Goal: Task Accomplishment & Management: Manage account settings

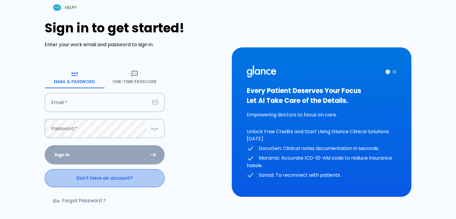
click at [94, 182] on link "Don't have an account?" at bounding box center [105, 178] width 120 height 18
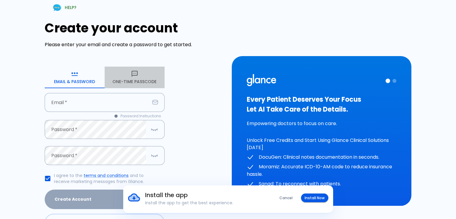
click at [138, 76] on button "One-Time Passcode" at bounding box center [135, 78] width 60 height 22
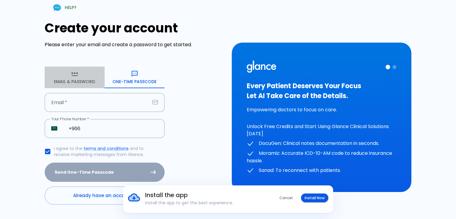
click at [69, 80] on button "Email & Password" at bounding box center [75, 78] width 60 height 22
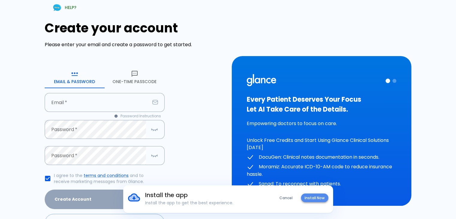
click at [317, 198] on button "Install Now" at bounding box center [314, 198] width 27 height 9
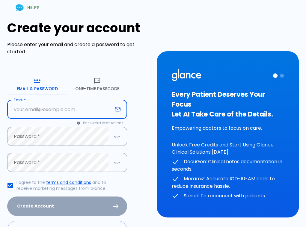
click at [66, 107] on input "text" at bounding box center [59, 109] width 105 height 19
type input "walidalqpany@gmail.com"
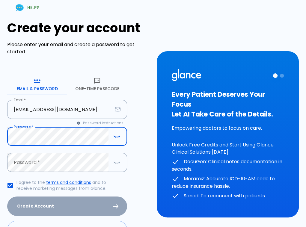
click at [115, 134] on icon "button" at bounding box center [116, 137] width 7 height 8
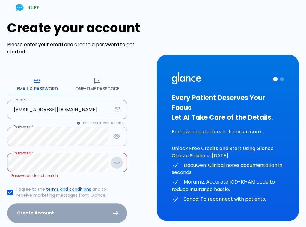
click at [122, 164] on button "button" at bounding box center [117, 163] width 12 height 12
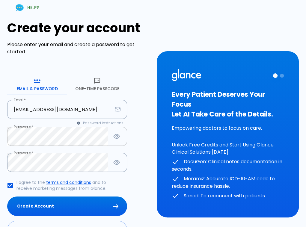
click at [124, 187] on form "Email & Password One-Time Passcode Email   * walidalqpany@gmail.com Email * Pas…" at bounding box center [67, 157] width 120 height 166
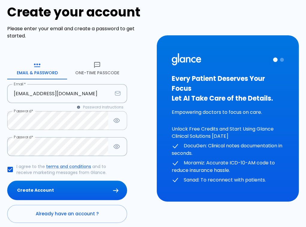
scroll to position [36, 0]
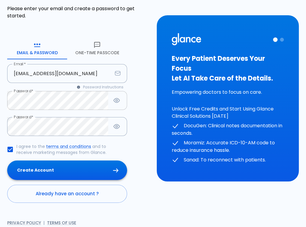
click at [90, 171] on button "Create Account" at bounding box center [67, 171] width 120 height 20
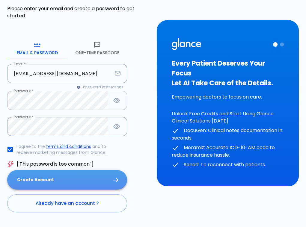
click at [70, 185] on button "Create Account" at bounding box center [67, 180] width 120 height 20
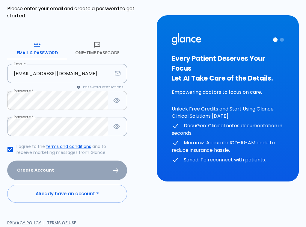
scroll to position [0, 0]
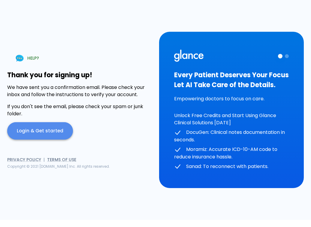
click at [56, 127] on link "Login & Get started" at bounding box center [40, 130] width 66 height 17
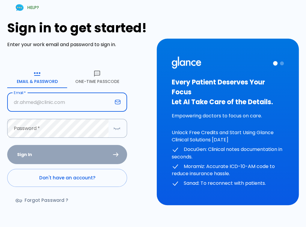
click at [85, 96] on input "text" at bounding box center [59, 102] width 105 height 19
type input "walidalqpany@gmail.com"
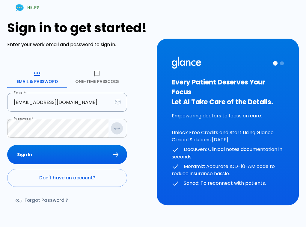
click at [119, 128] on icon "button" at bounding box center [119, 128] width 1 height 1
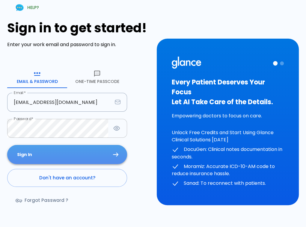
click at [60, 153] on button "Sign In" at bounding box center [67, 155] width 120 height 20
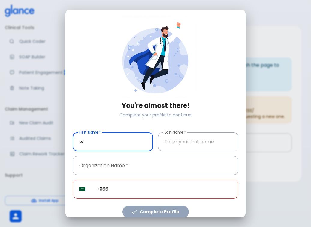
type input "Walid"
type input "Al-Qpany"
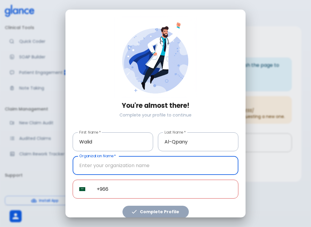
click at [136, 158] on input "text" at bounding box center [156, 165] width 166 height 19
type input "alhabib"
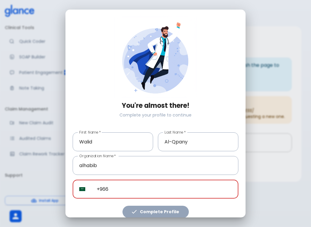
click at [132, 193] on input "+966" at bounding box center [164, 189] width 148 height 19
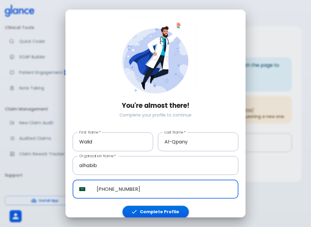
type input "+966 54 736 5179"
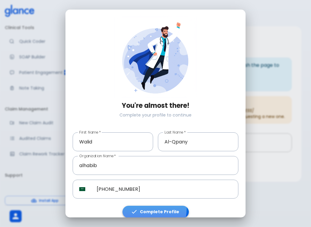
click at [137, 206] on button "Complete Profile" at bounding box center [155, 212] width 66 height 12
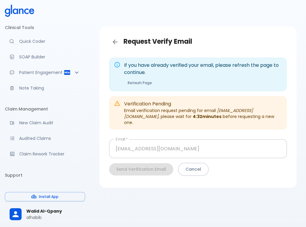
click at [167, 104] on div "If you have already verified your email, please refresh the page to continue. R…" at bounding box center [198, 118] width 188 height 131
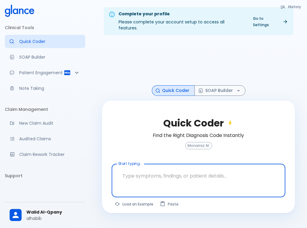
click at [189, 169] on textarea at bounding box center [198, 175] width 165 height 19
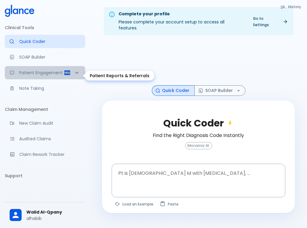
click at [75, 74] on icon "Patient Reports & Referrals" at bounding box center [77, 73] width 4 height 2
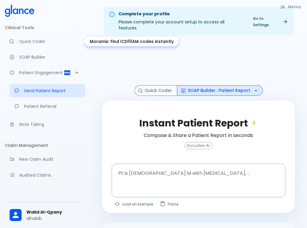
click at [47, 40] on p "Quick Coder" at bounding box center [49, 41] width 61 height 6
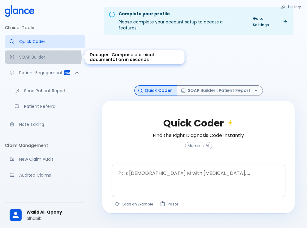
click at [39, 57] on p "SOAP Builder" at bounding box center [49, 57] width 61 height 6
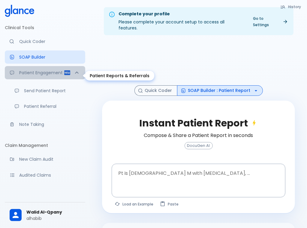
click at [64, 73] on icon "Patient Reports & Referrals" at bounding box center [67, 72] width 7 height 7
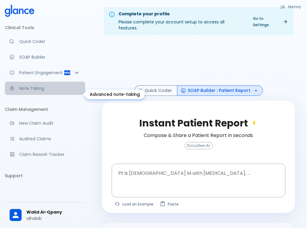
click at [46, 91] on p "Note Taking" at bounding box center [49, 88] width 61 height 6
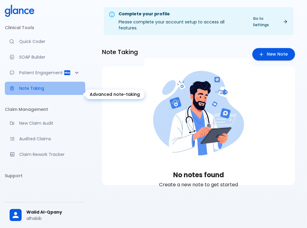
click at [46, 91] on p "Note Taking" at bounding box center [49, 88] width 61 height 6
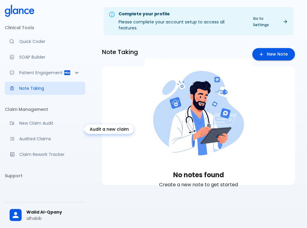
click at [41, 126] on p "New Claim Audit" at bounding box center [49, 123] width 61 height 6
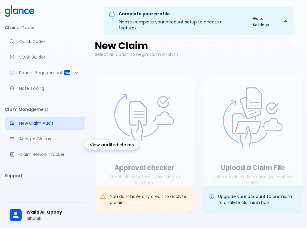
click at [59, 142] on p "Audited Claims" at bounding box center [49, 139] width 61 height 6
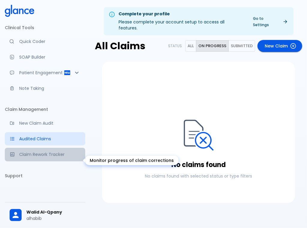
click at [57, 157] on p "Claim Rework Tracker" at bounding box center [49, 154] width 61 height 6
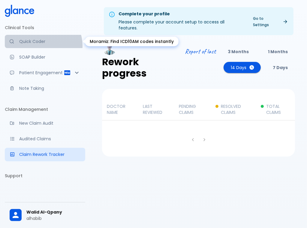
click at [42, 45] on link "Quick Coder" at bounding box center [45, 41] width 80 height 13
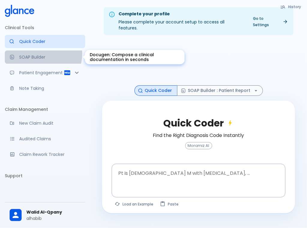
click at [39, 54] on link "SOAP Builder" at bounding box center [45, 56] width 80 height 13
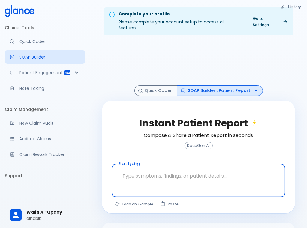
click at [166, 174] on textarea at bounding box center [198, 175] width 165 height 19
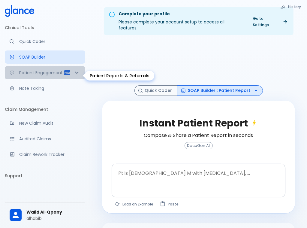
click at [74, 76] on icon "Patient Reports & Referrals" at bounding box center [76, 72] width 7 height 7
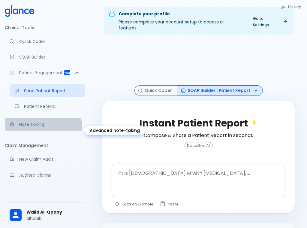
click at [35, 131] on link "Note Taking" at bounding box center [45, 124] width 80 height 13
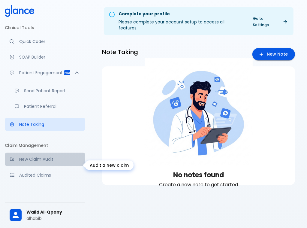
click at [50, 162] on p "New Claim Audit" at bounding box center [49, 159] width 61 height 6
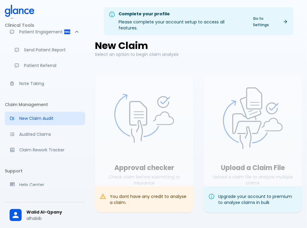
scroll to position [44, 0]
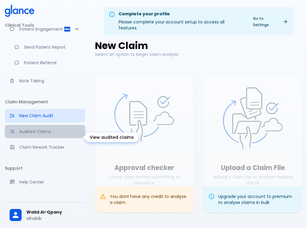
click at [52, 138] on link "Audited Claims" at bounding box center [45, 131] width 80 height 13
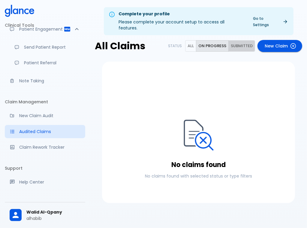
click at [248, 41] on button "Submitted" at bounding box center [241, 46] width 27 height 12
click at [190, 45] on button "All" at bounding box center [190, 46] width 11 height 12
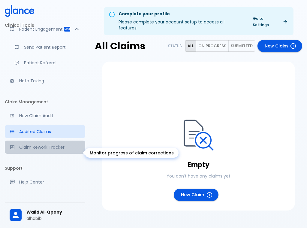
click at [62, 150] on p "Claim Rework Tracker" at bounding box center [49, 147] width 61 height 6
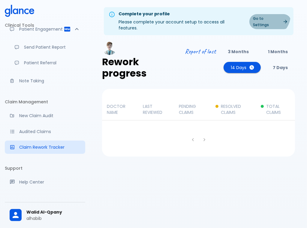
click at [271, 16] on link "Go to Settings" at bounding box center [270, 21] width 42 height 15
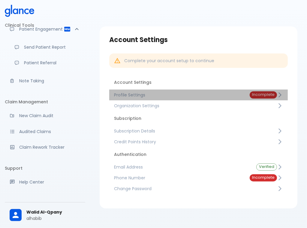
click at [203, 95] on span "Profile Settings" at bounding box center [177, 95] width 126 height 6
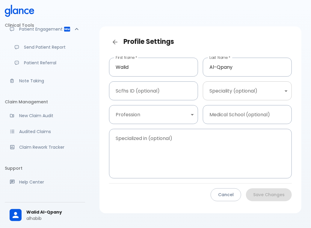
click at [211, 89] on body "↧ pull to refresh ↧ Clinical Tools Quick Coder SOAP Builder Patient Engagement …" at bounding box center [155, 121] width 311 height 242
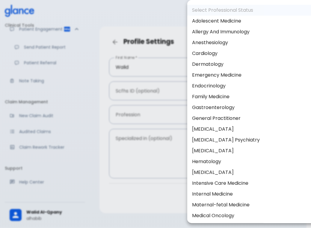
click at [159, 132] on div at bounding box center [155, 114] width 311 height 228
